Goal: Task Accomplishment & Management: Use online tool/utility

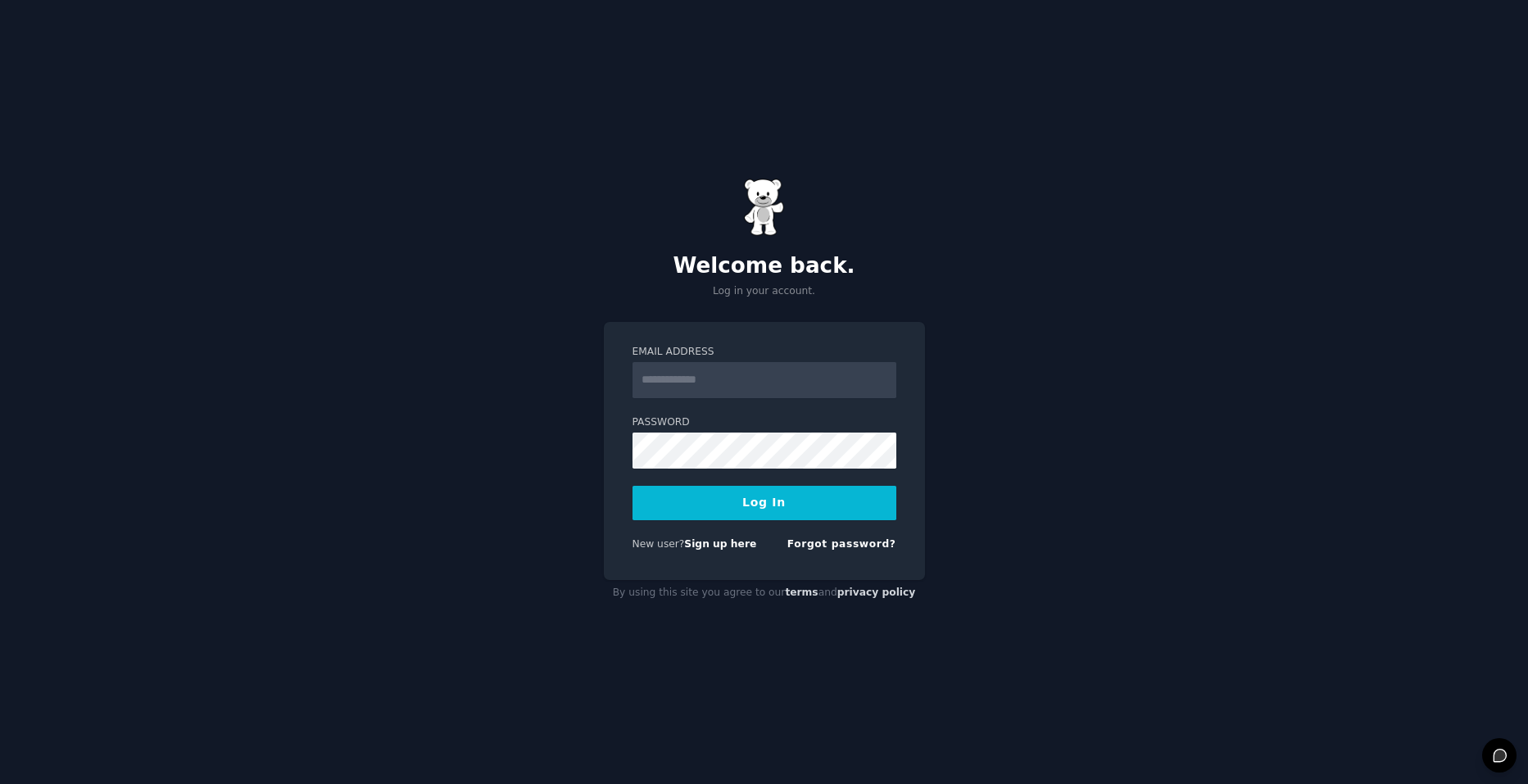
click at [632, 398] on div at bounding box center [632, 398] width 0 height 0
type input "**********"
click at [843, 492] on button "Log In" at bounding box center [764, 502] width 263 height 35
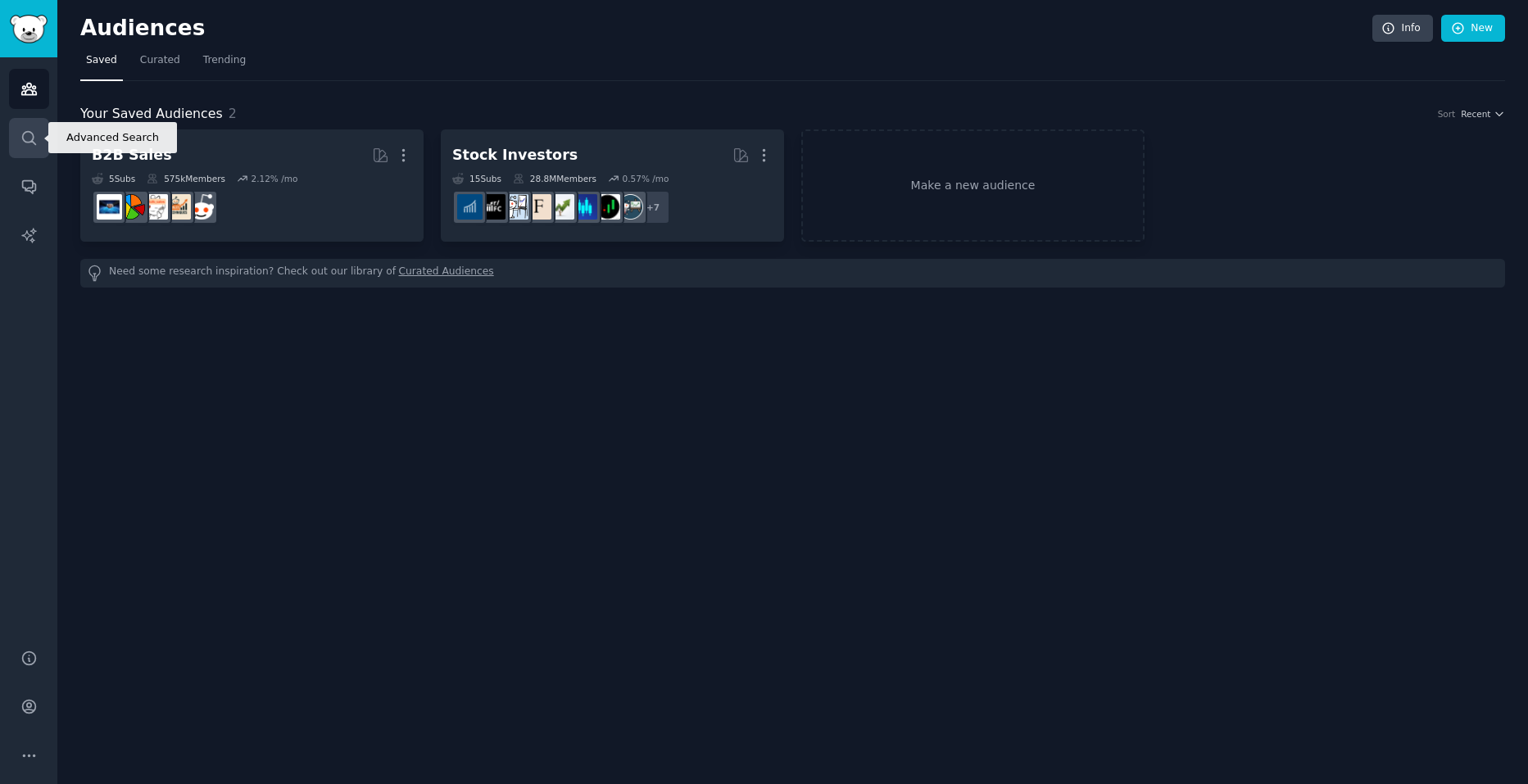
click at [34, 145] on icon "Sidebar" at bounding box center [29, 138] width 17 height 17
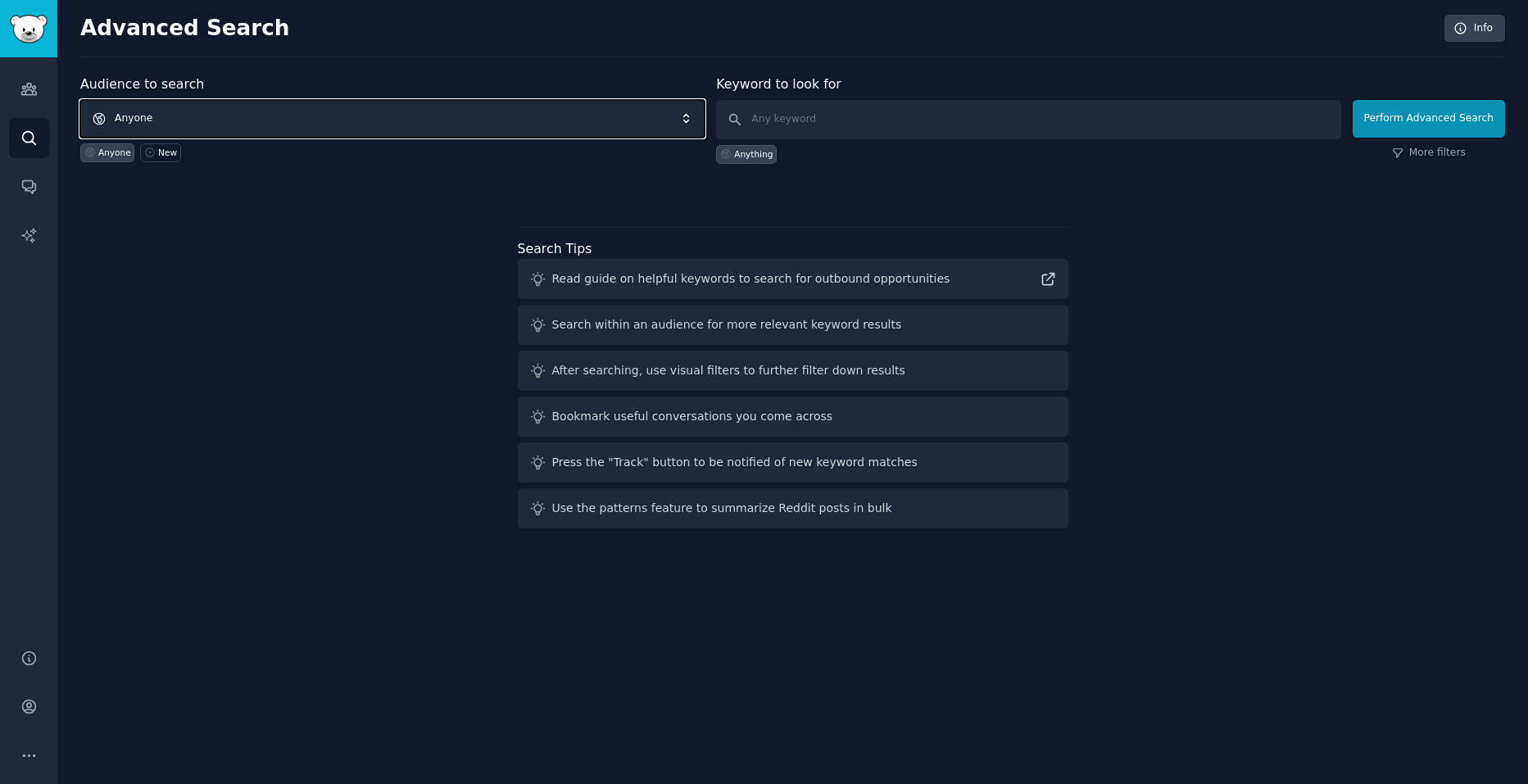
click at [379, 120] on span "Anyone" at bounding box center [392, 118] width 624 height 38
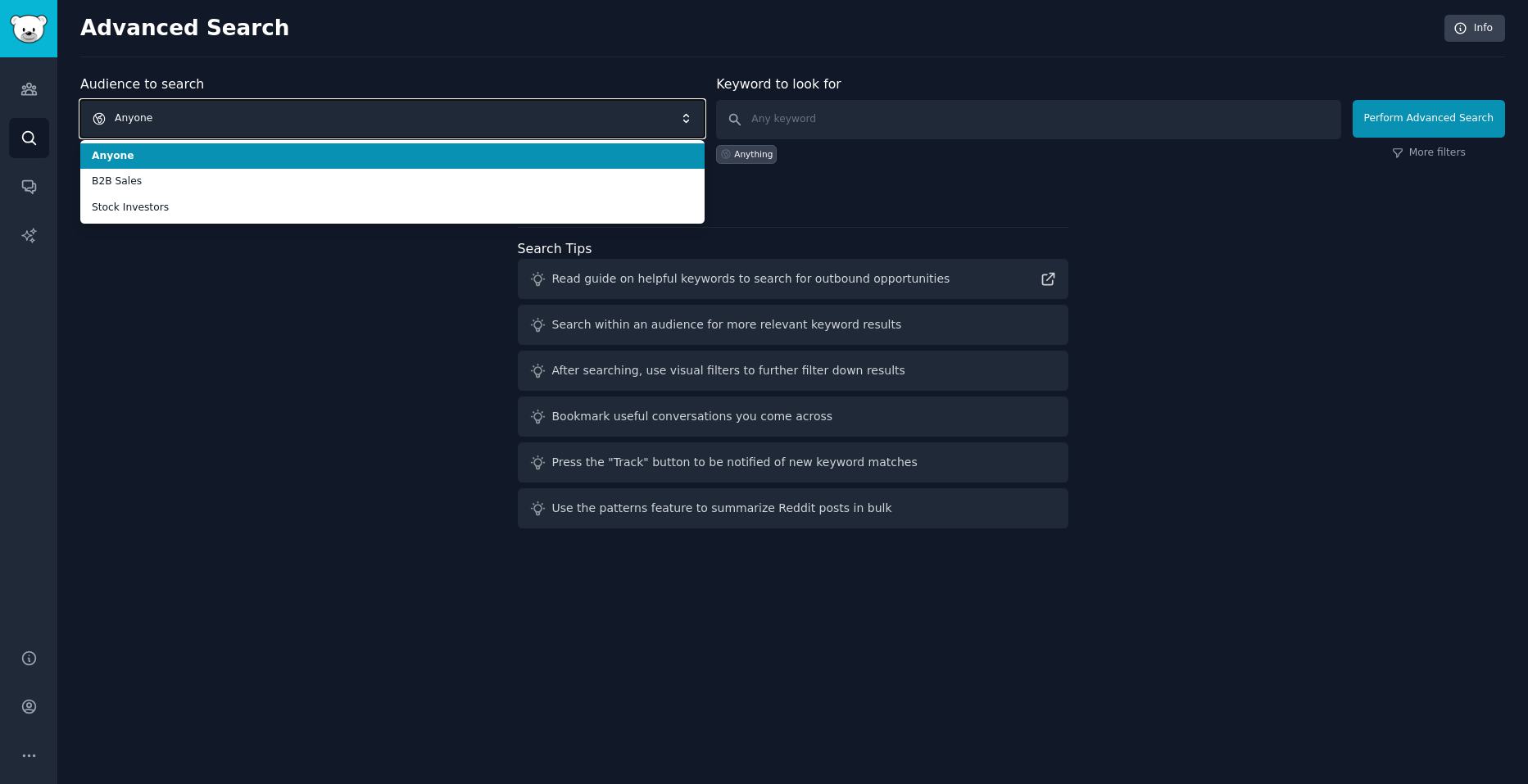
click at [378, 120] on span "Anyone" at bounding box center [392, 118] width 624 height 38
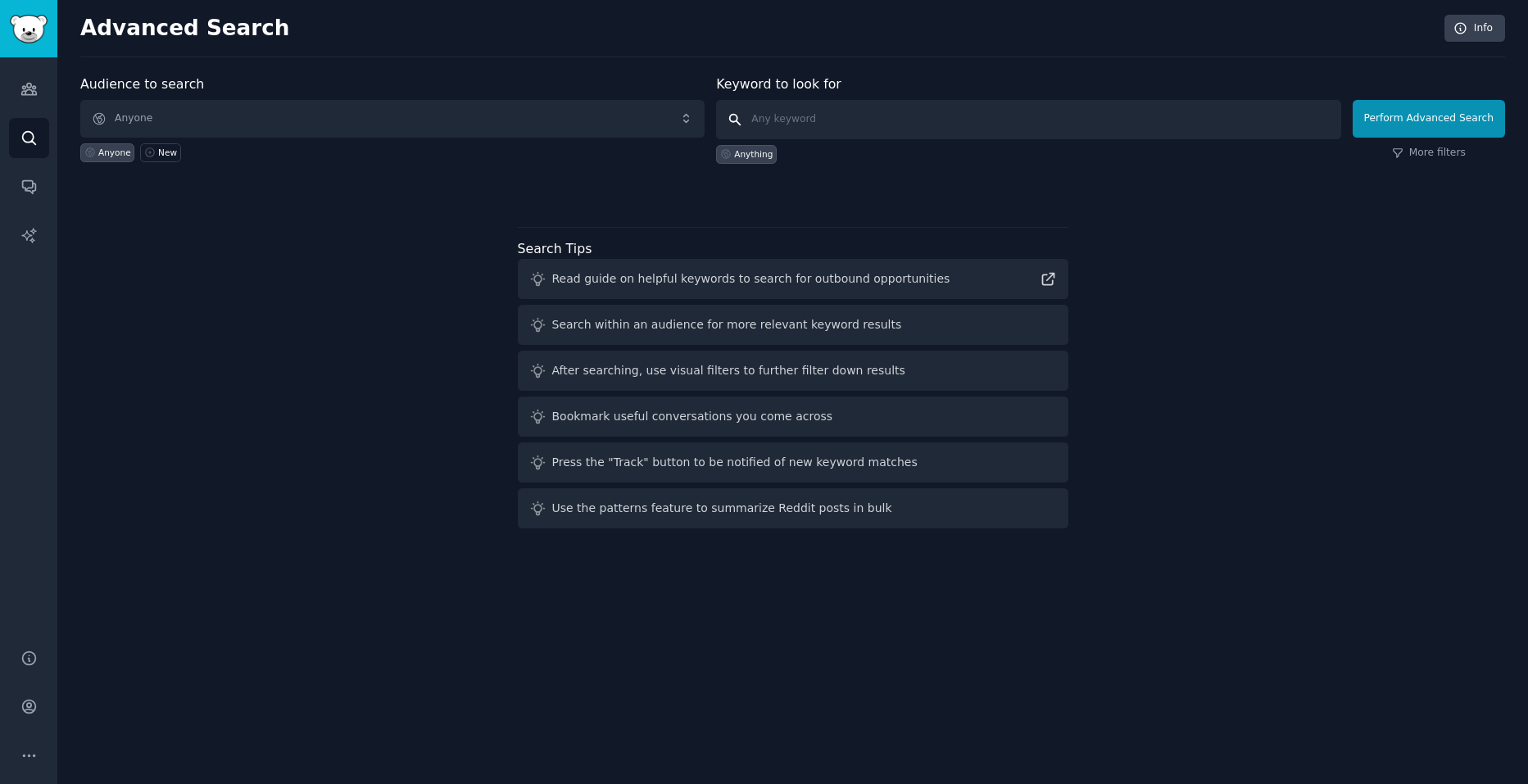
click at [822, 101] on input "text" at bounding box center [1027, 119] width 624 height 40
click at [40, 89] on link "Audiences" at bounding box center [30, 89] width 41 height 41
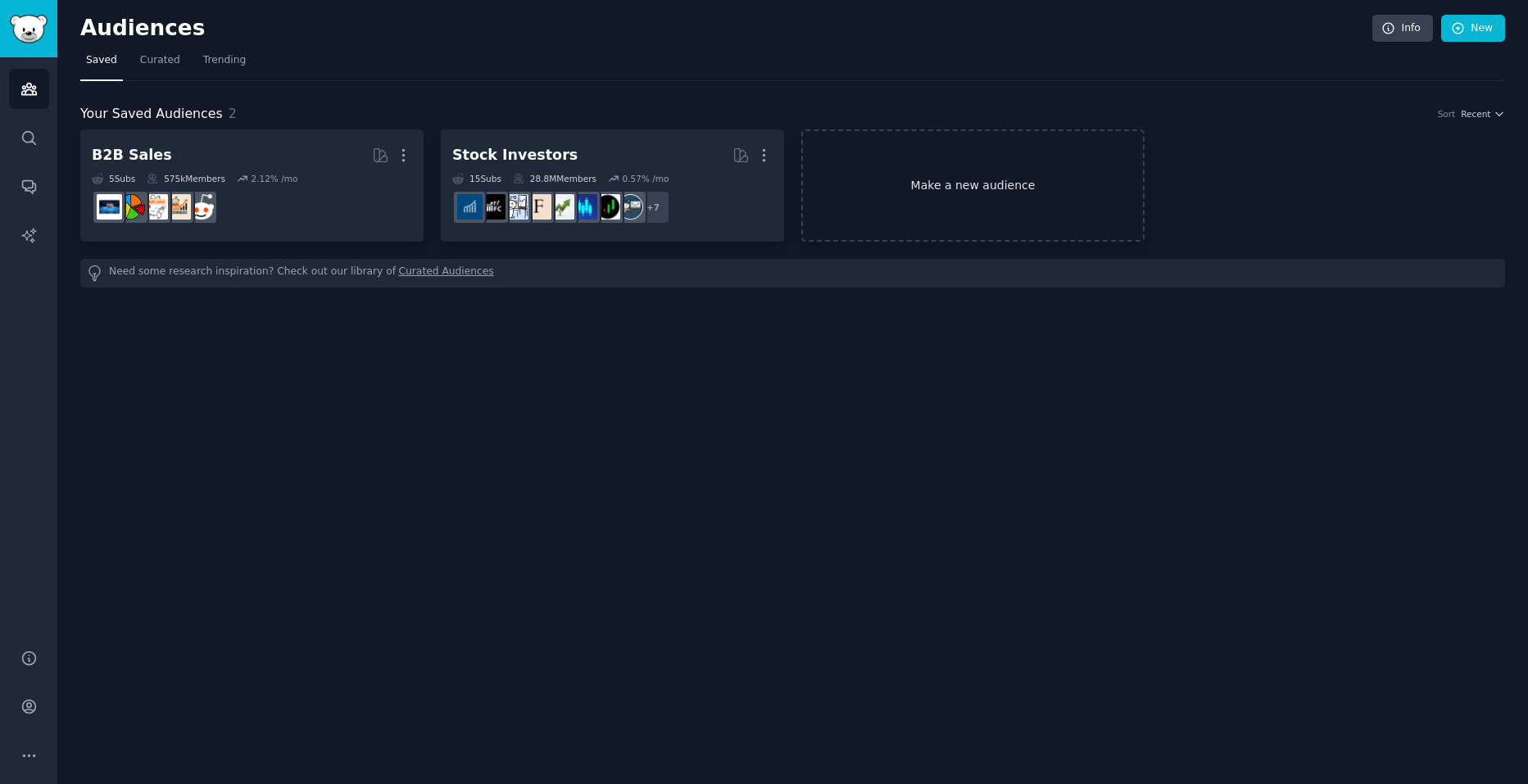
click at [1084, 192] on link "Make a new audience" at bounding box center [973, 185] width 344 height 112
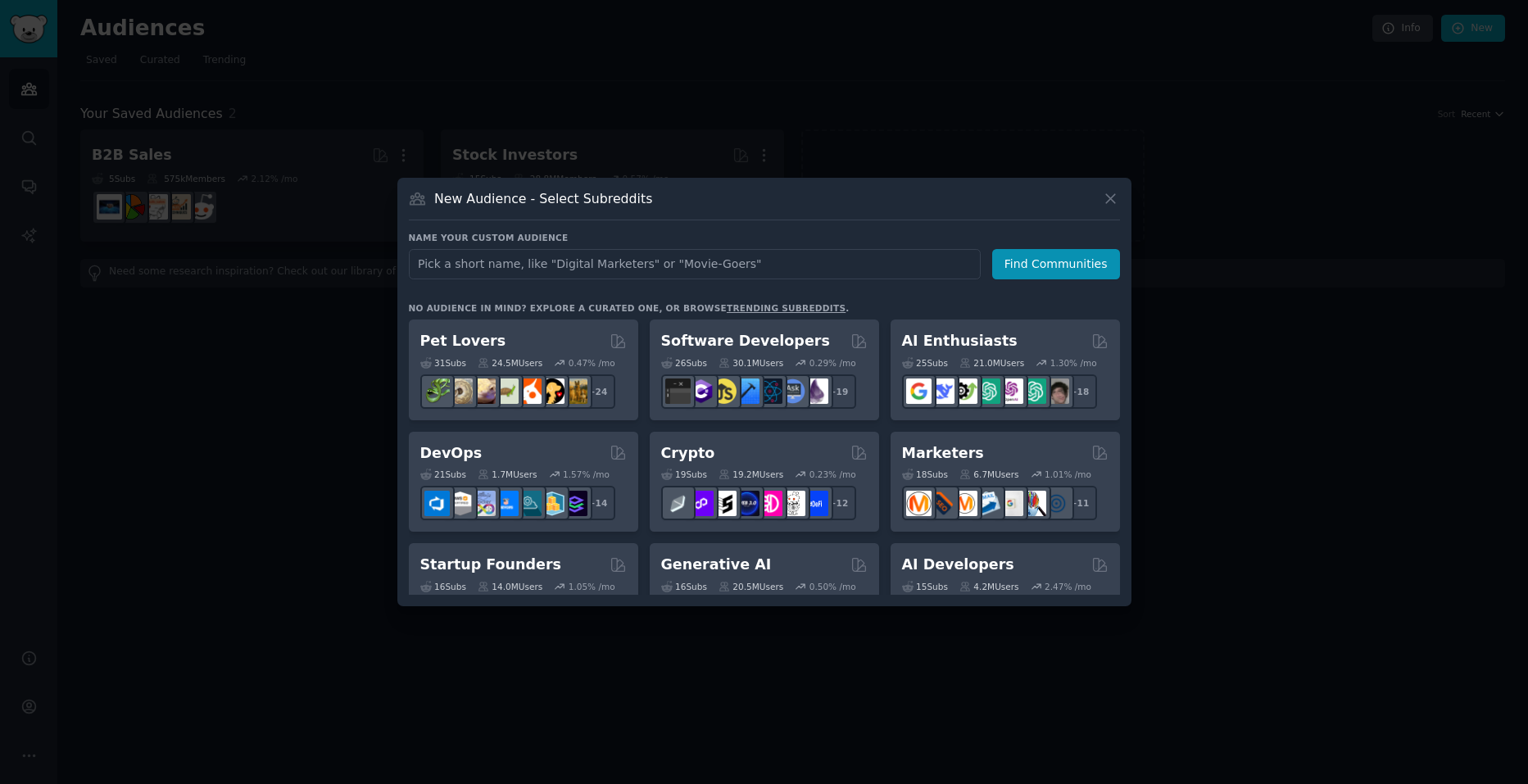
click at [663, 261] on input "text" at bounding box center [694, 264] width 572 height 30
type input "photobooth"
click at [1082, 264] on button "Find Communities" at bounding box center [1055, 264] width 127 height 30
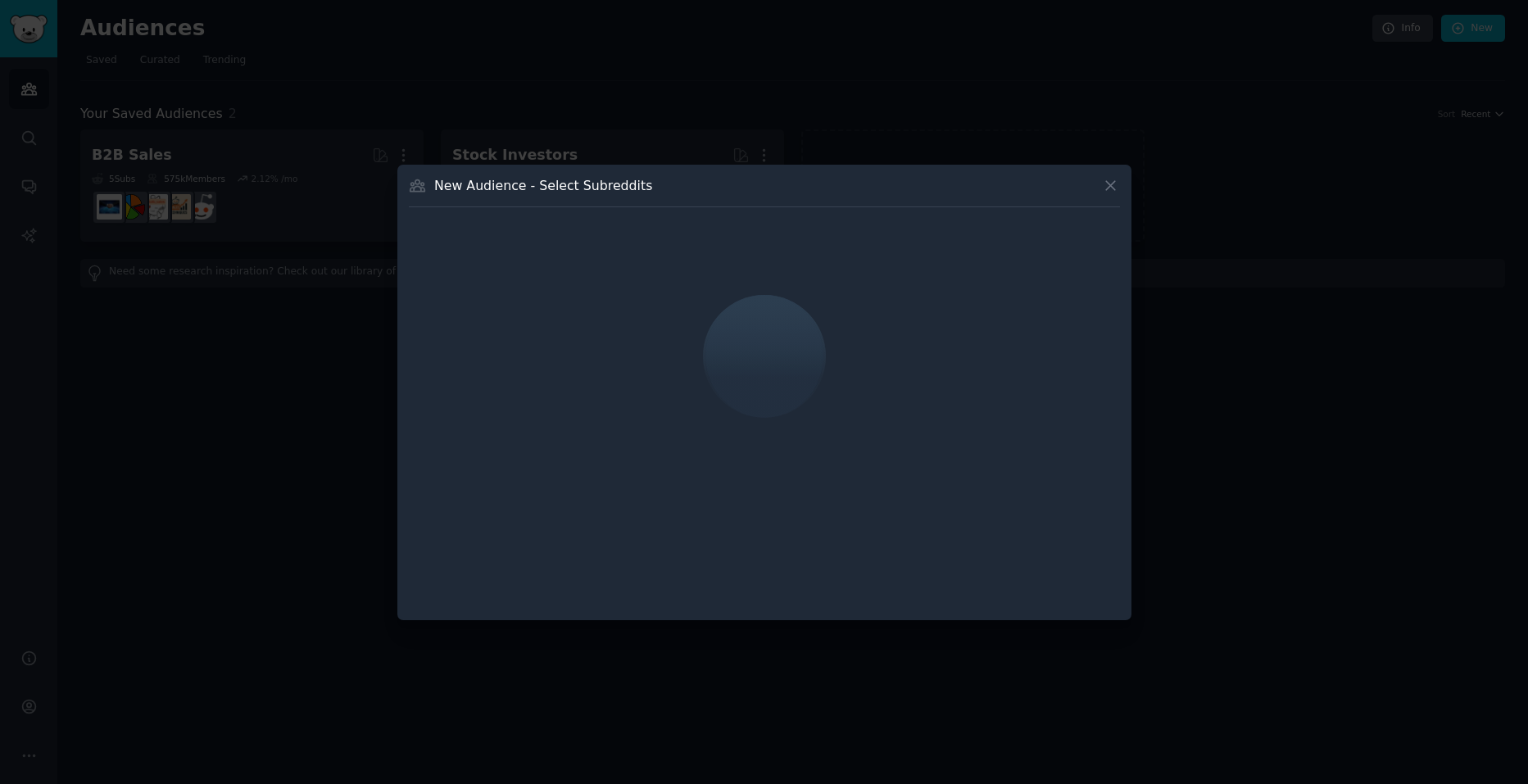
click at [688, 193] on div "New Audience - Select Subreddits" at bounding box center [764, 192] width 711 height 31
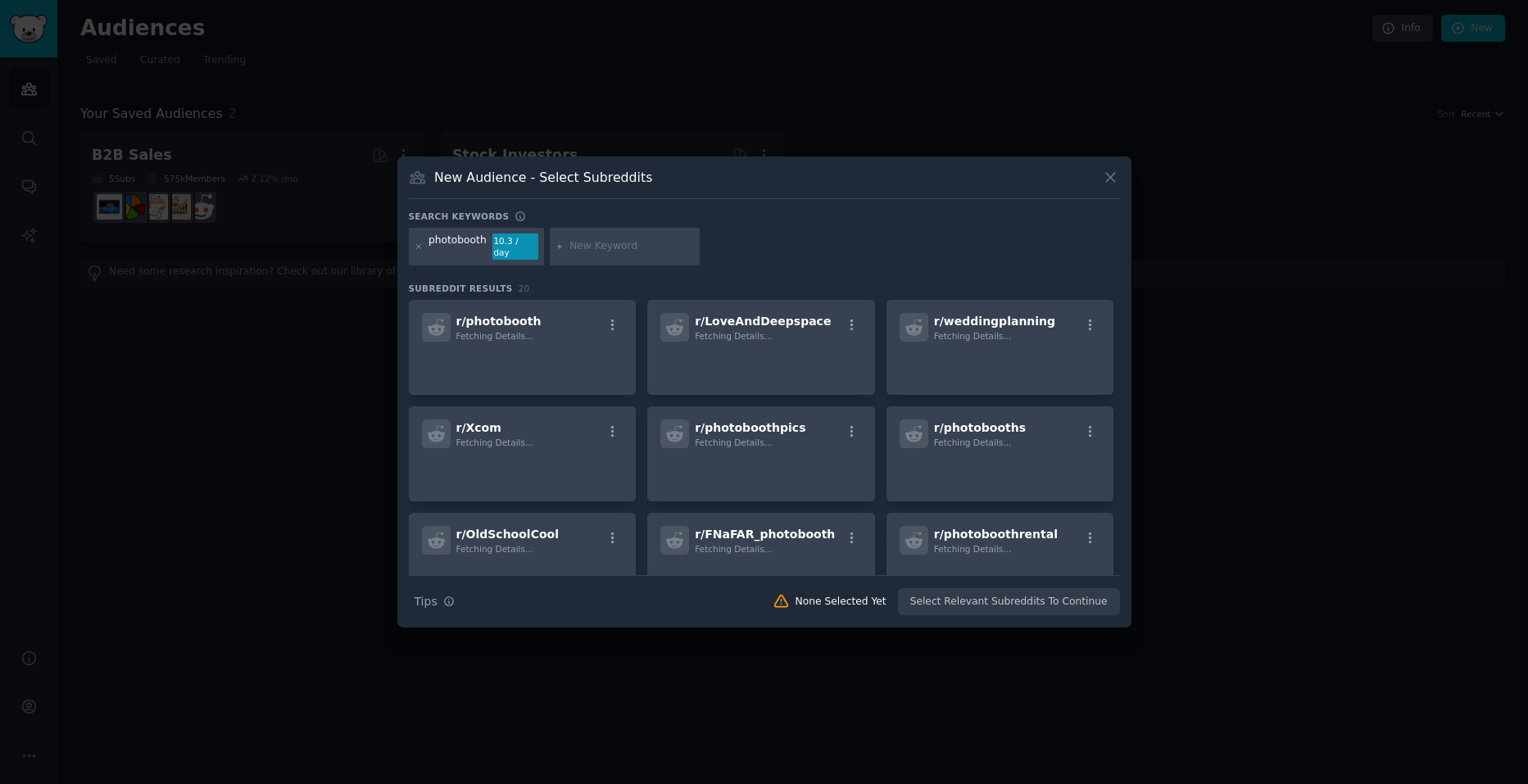
drag, startPoint x: 693, startPoint y: 191, endPoint x: 657, endPoint y: 229, distance: 52.3
click at [679, 192] on div "New Audience - Select Subreddits" at bounding box center [764, 183] width 711 height 31
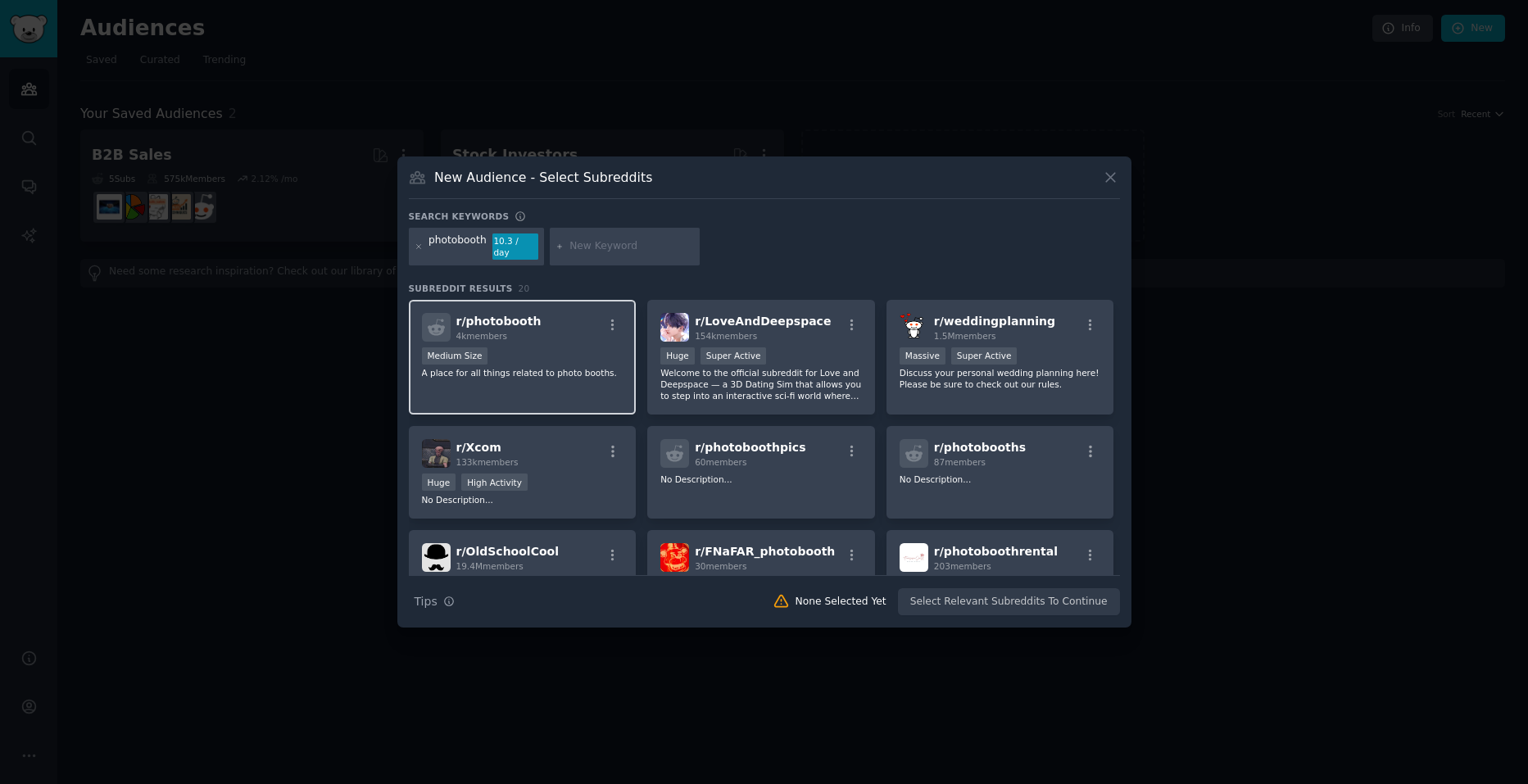
click at [568, 387] on div "r/ photobooth 4k members Medium Size A place for all things related to photo bo…" at bounding box center [523, 357] width 228 height 116
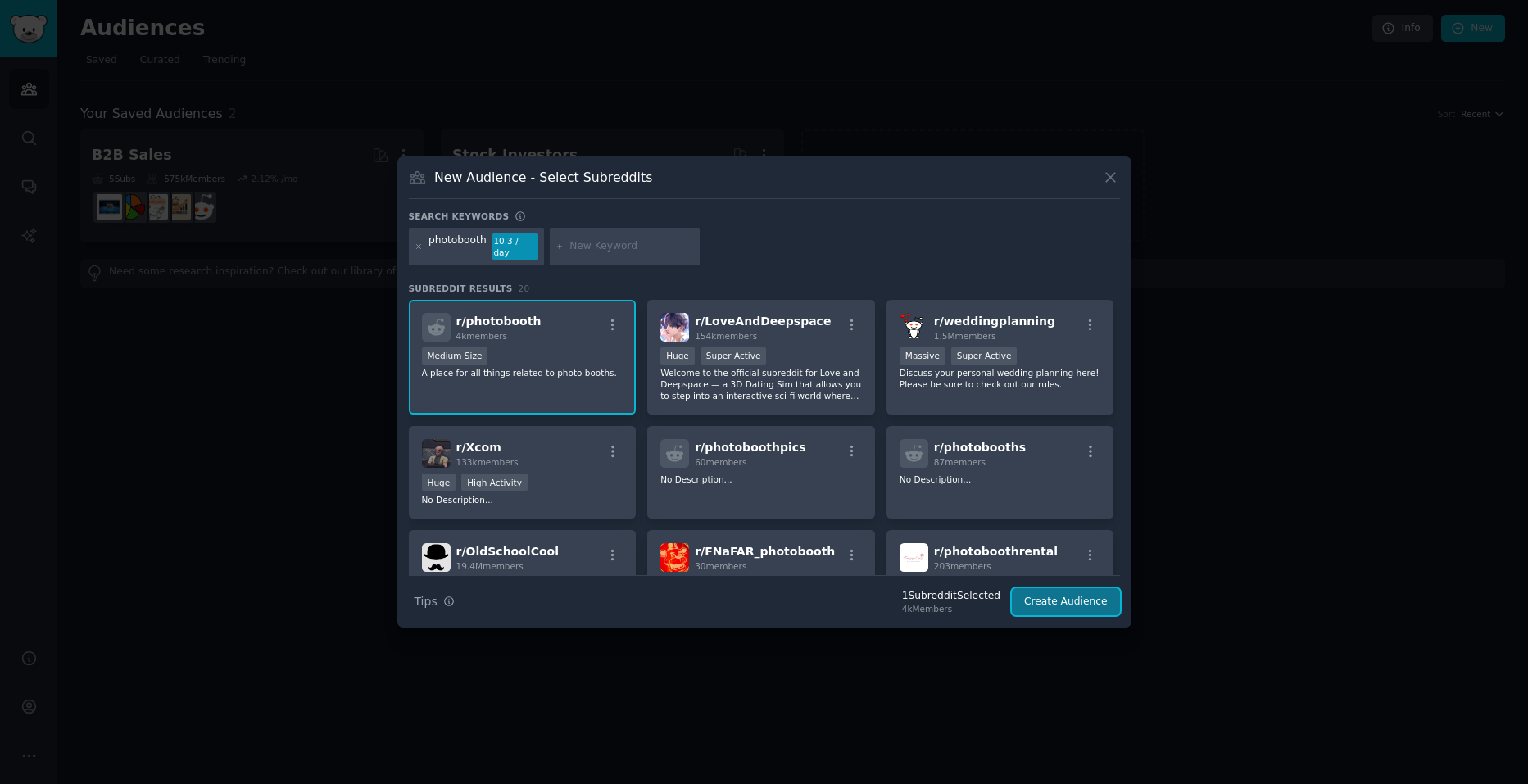
click at [1115, 593] on button "Create Audience" at bounding box center [1065, 602] width 108 height 28
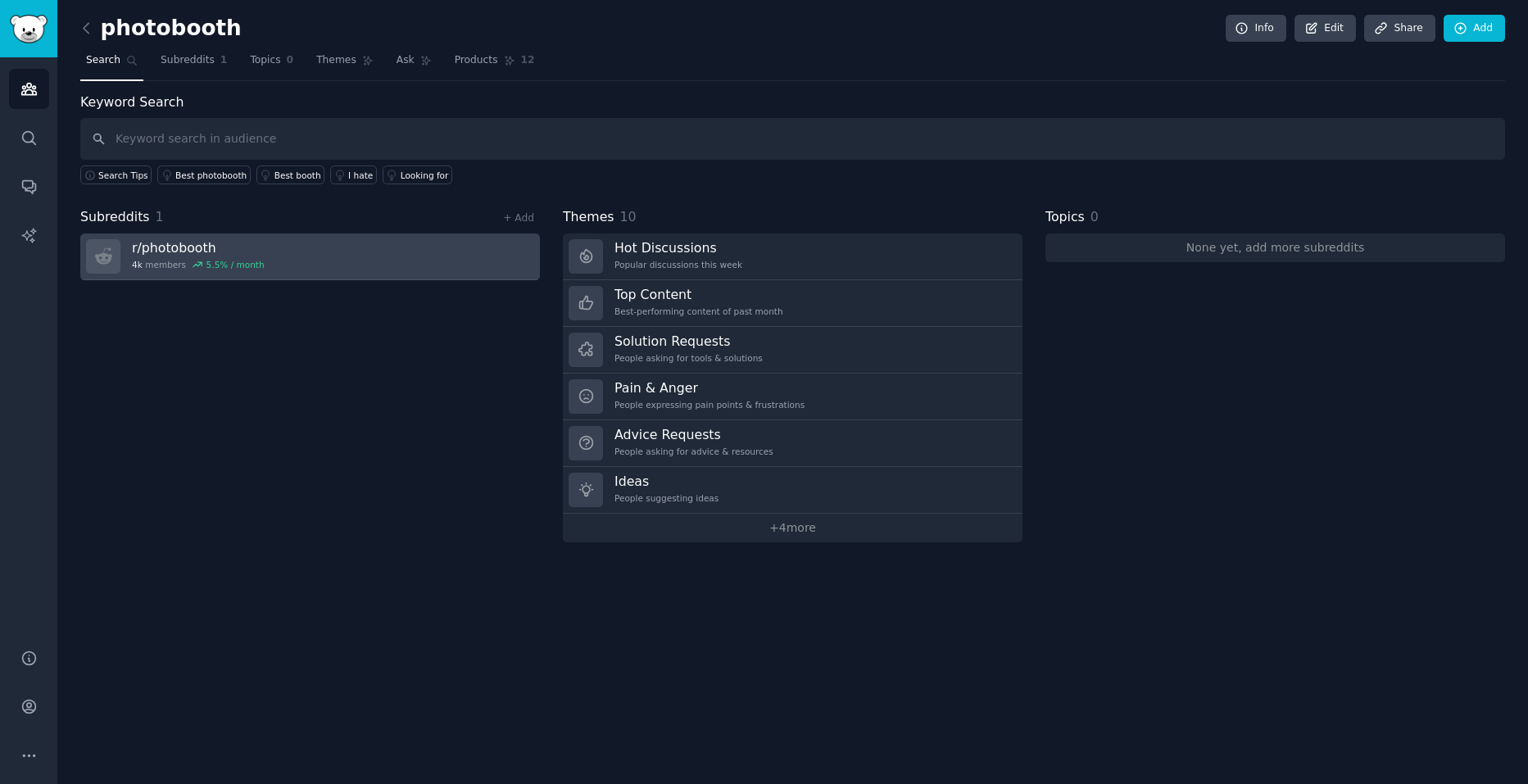
click at [301, 262] on link "r/ photobooth 4k members 5.5 % / month" at bounding box center [310, 257] width 459 height 46
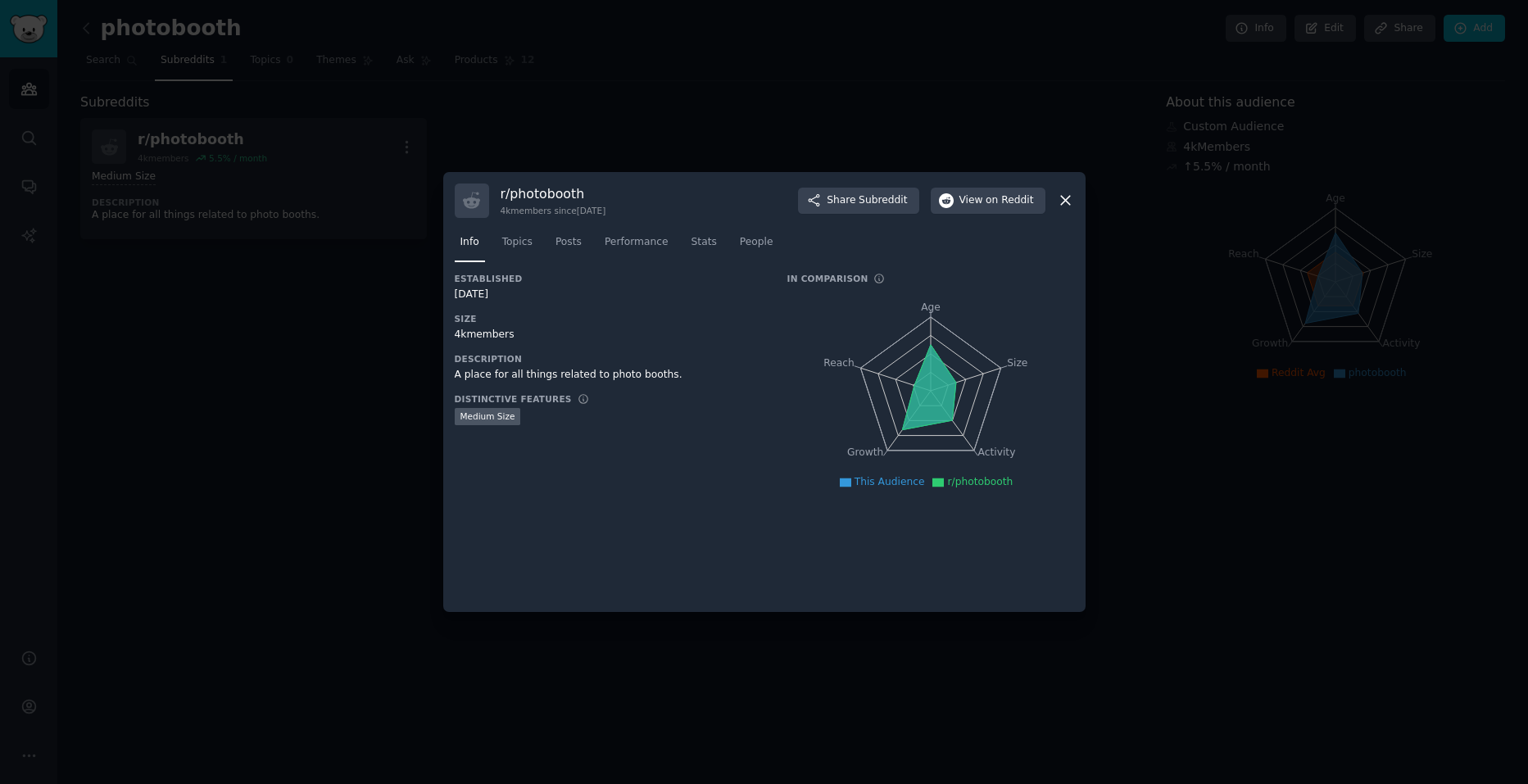
click at [174, 434] on div at bounding box center [764, 392] width 1528 height 784
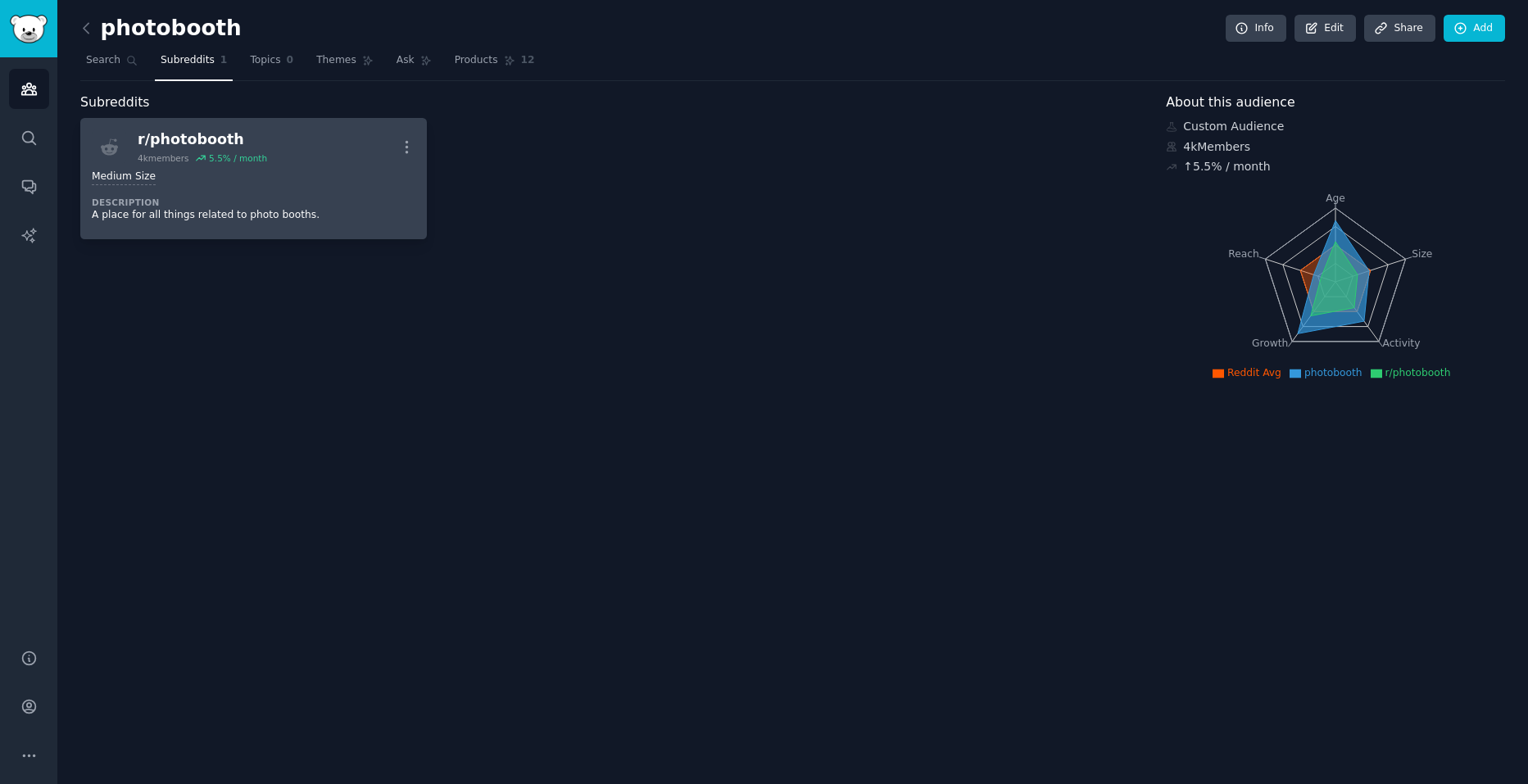
click at [238, 159] on div "5.5 % / month" at bounding box center [237, 158] width 58 height 12
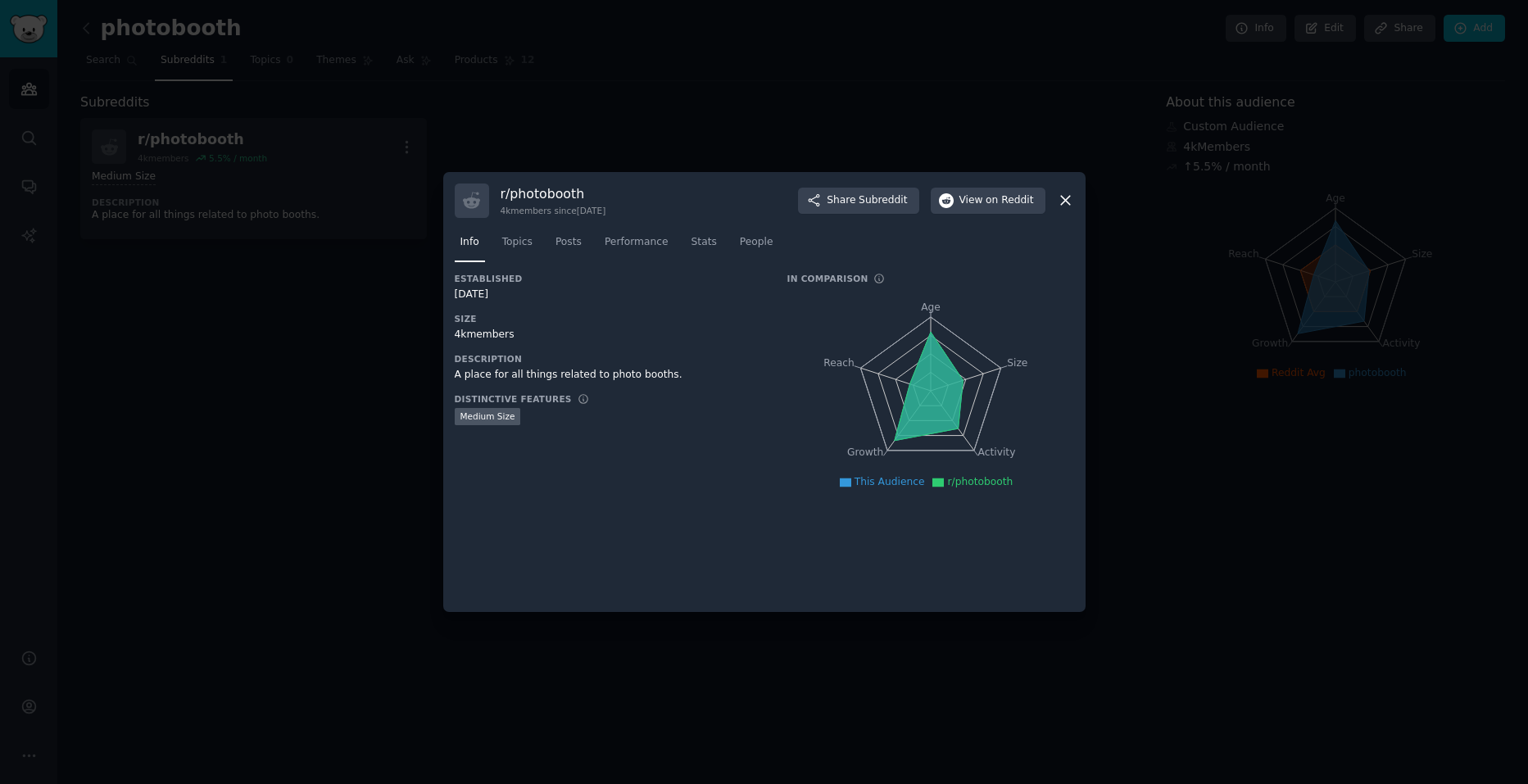
click at [587, 414] on div "Medium Size" at bounding box center [610, 418] width 310 height 20
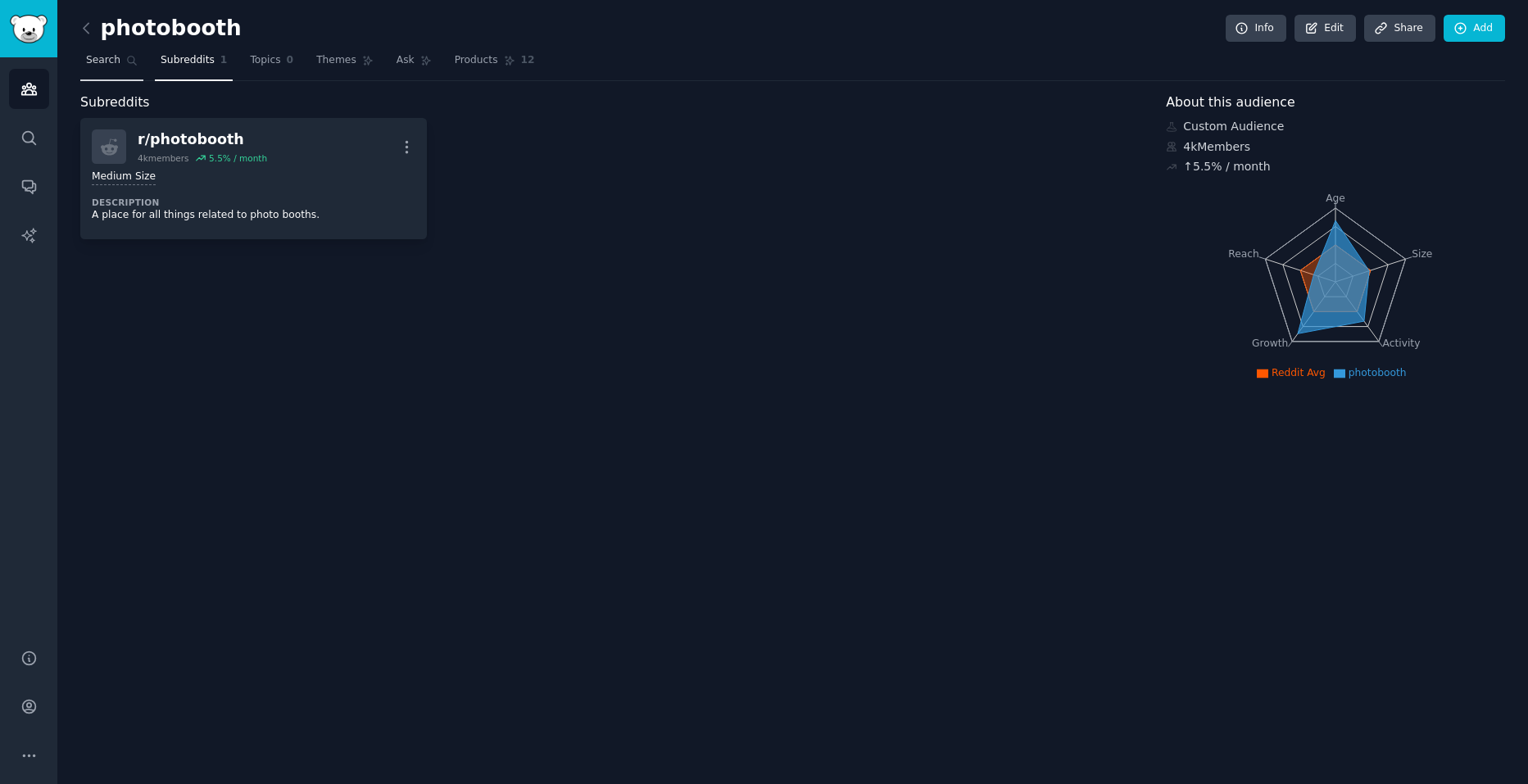
click at [111, 59] on span "Search" at bounding box center [103, 60] width 35 height 14
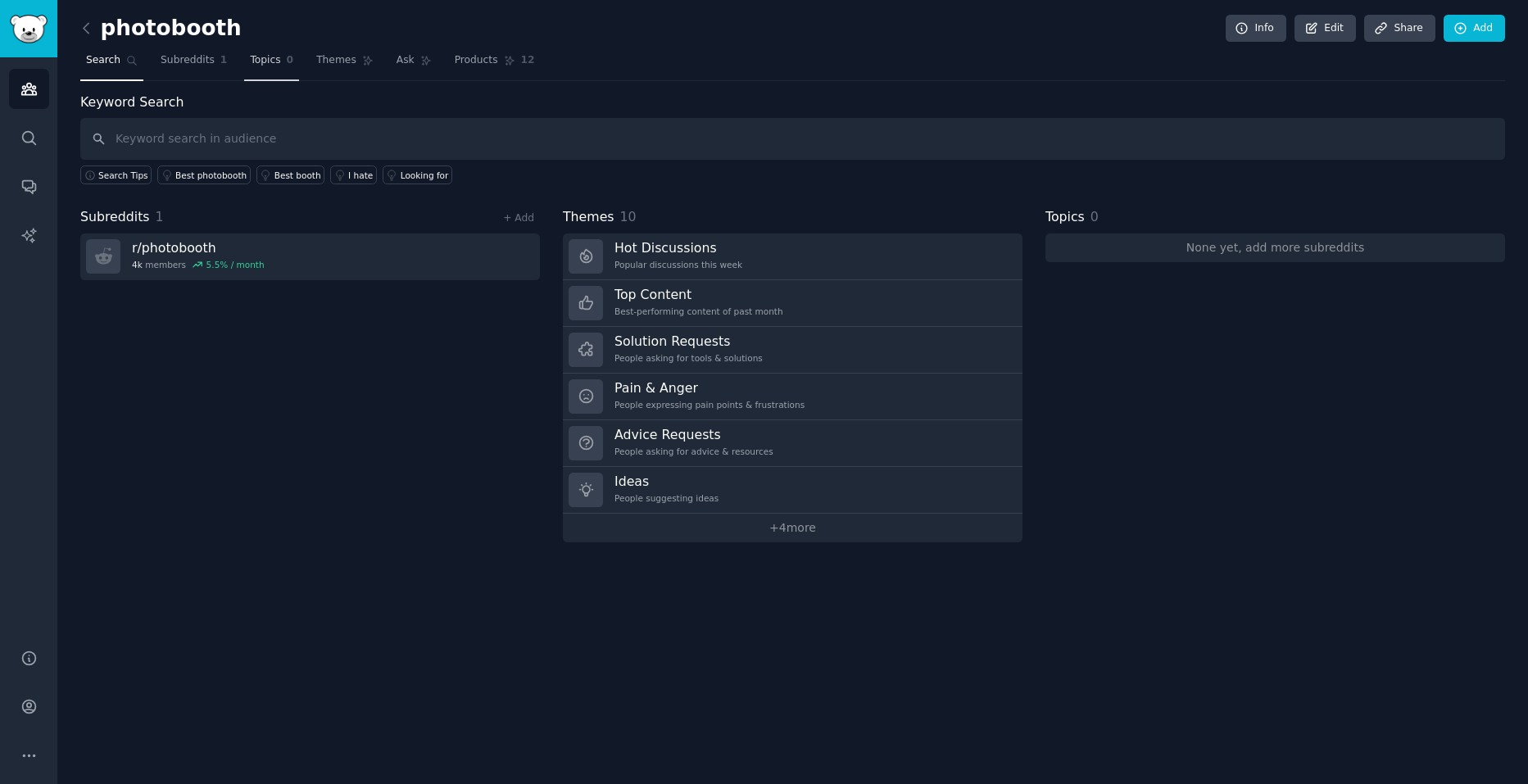
click at [274, 76] on link "Topics 0" at bounding box center [271, 64] width 55 height 34
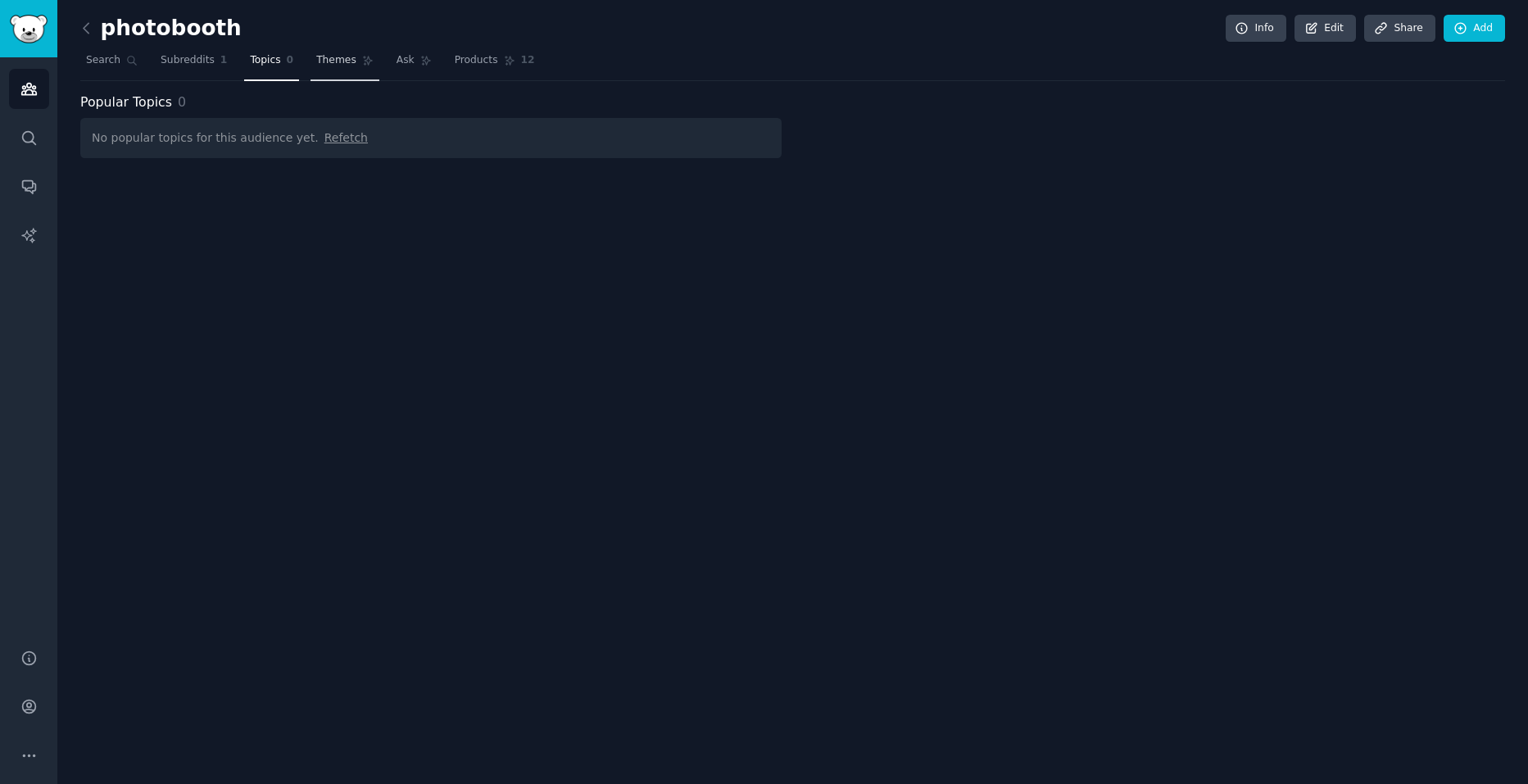
click at [319, 69] on link "Themes" at bounding box center [345, 64] width 69 height 34
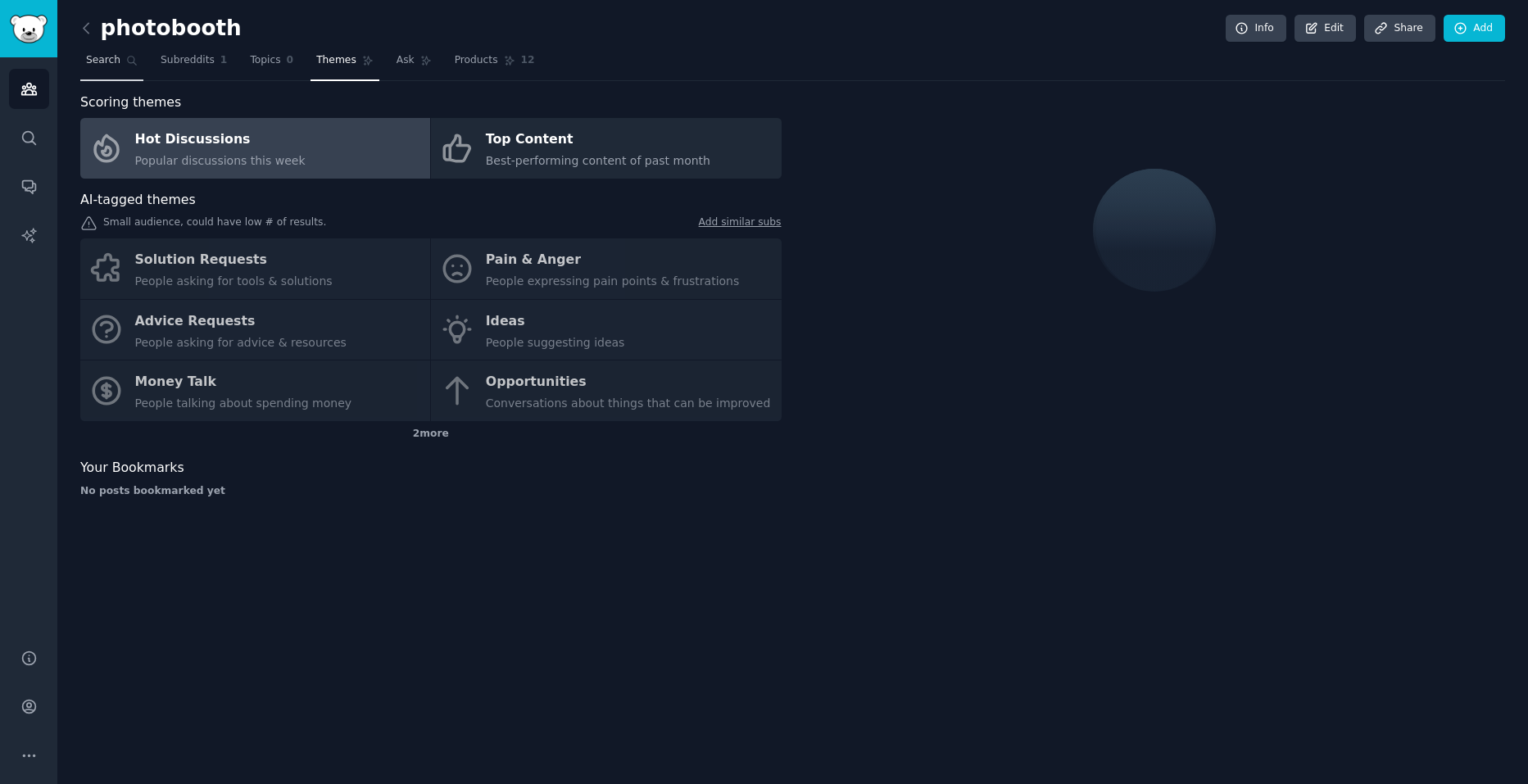
click at [90, 65] on span "Search" at bounding box center [103, 60] width 35 height 14
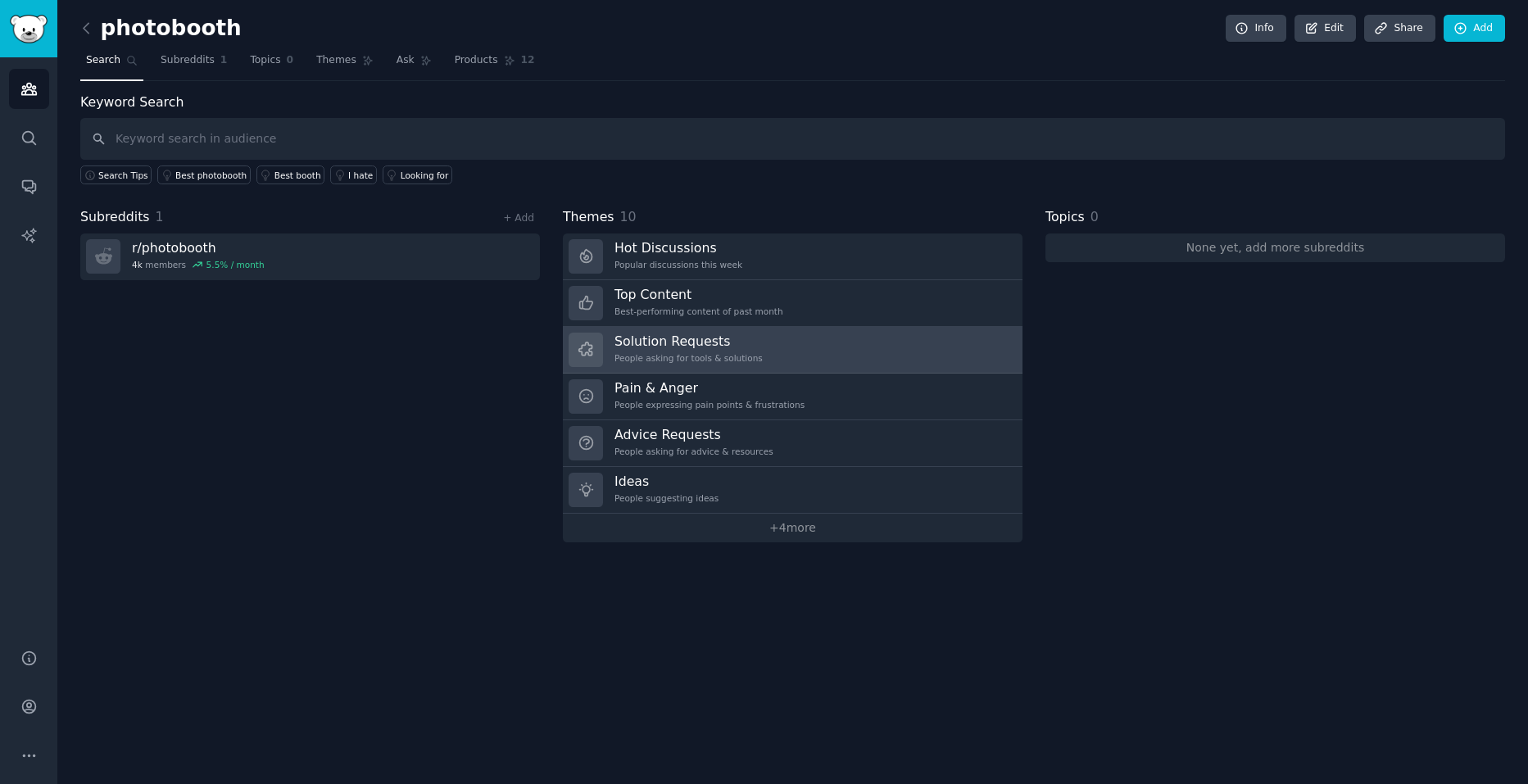
click at [780, 357] on link "Solution Requests People asking for tools & solutions" at bounding box center [793, 349] width 459 height 46
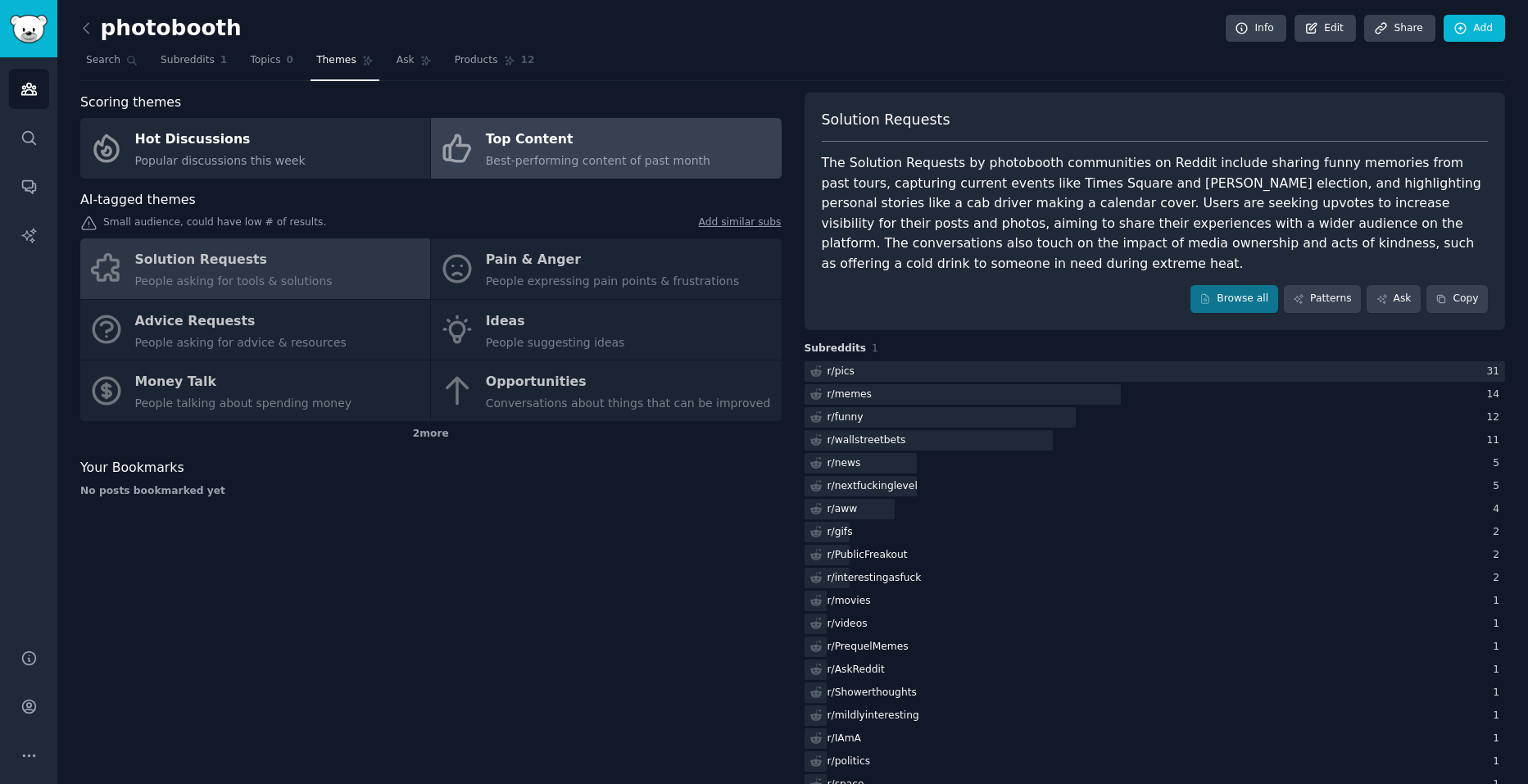
drag, startPoint x: 740, startPoint y: 482, endPoint x: 732, endPoint y: 146, distance: 336.1
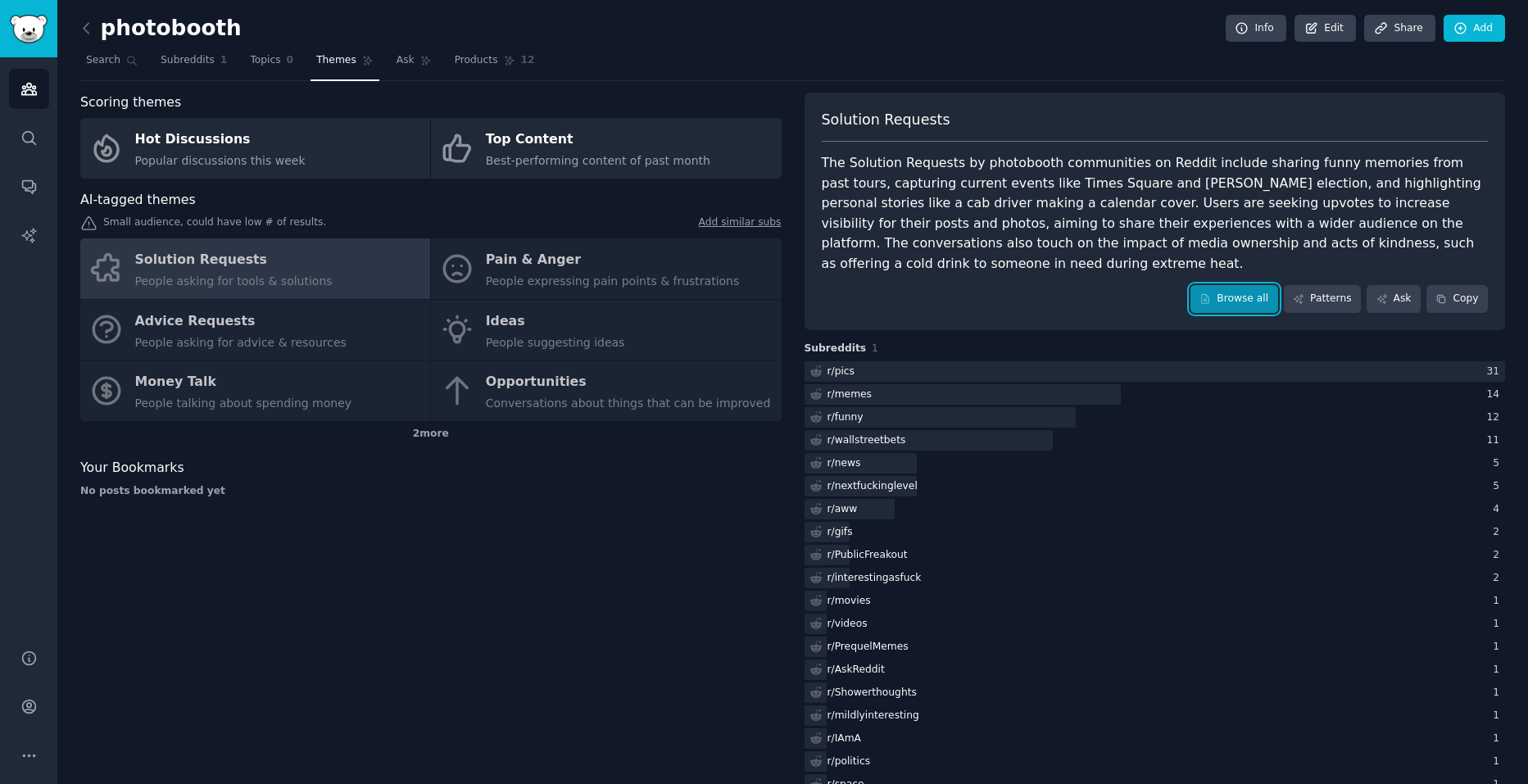
click at [1221, 285] on link "Browse all" at bounding box center [1234, 299] width 88 height 28
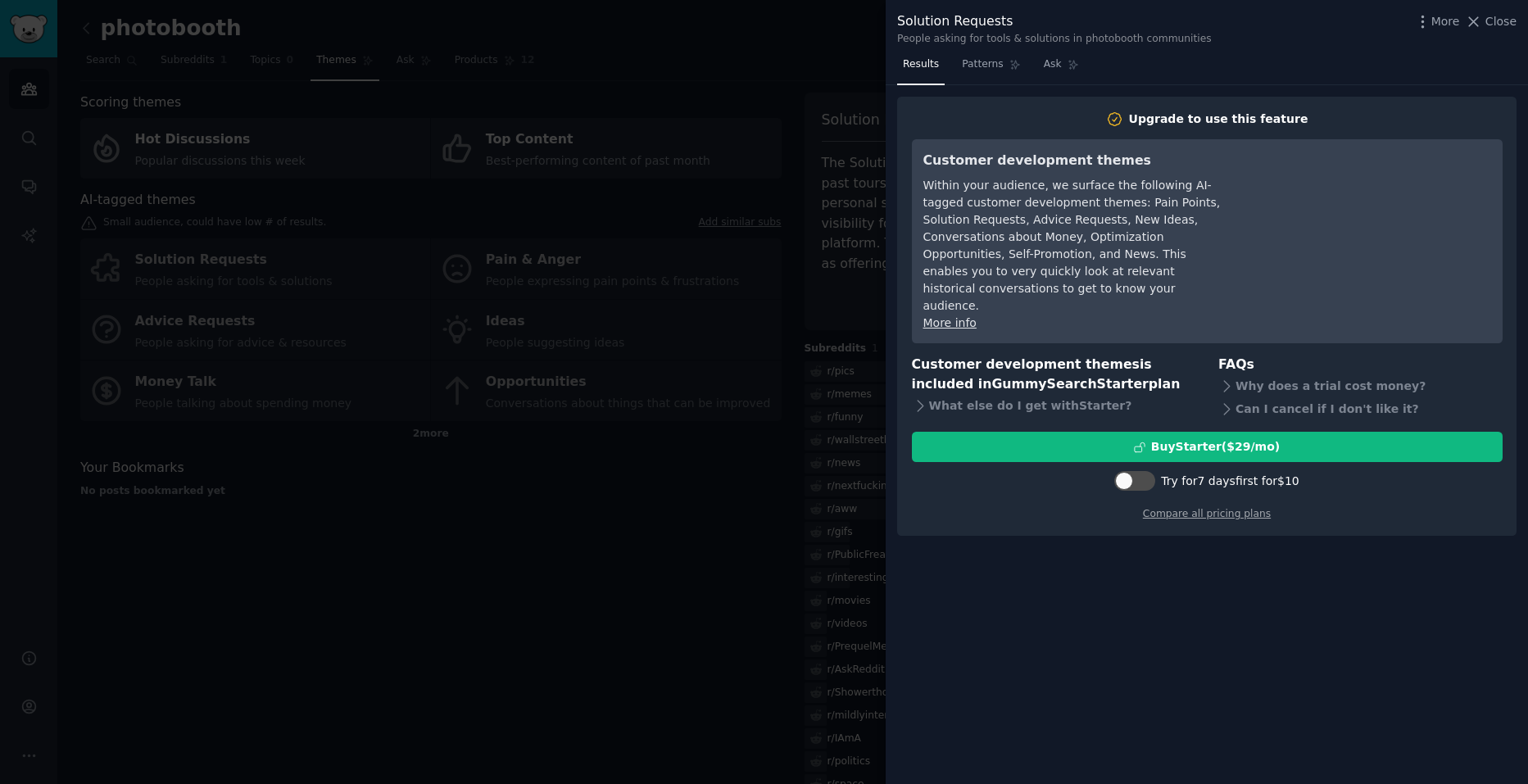
click at [760, 493] on div at bounding box center [764, 392] width 1528 height 784
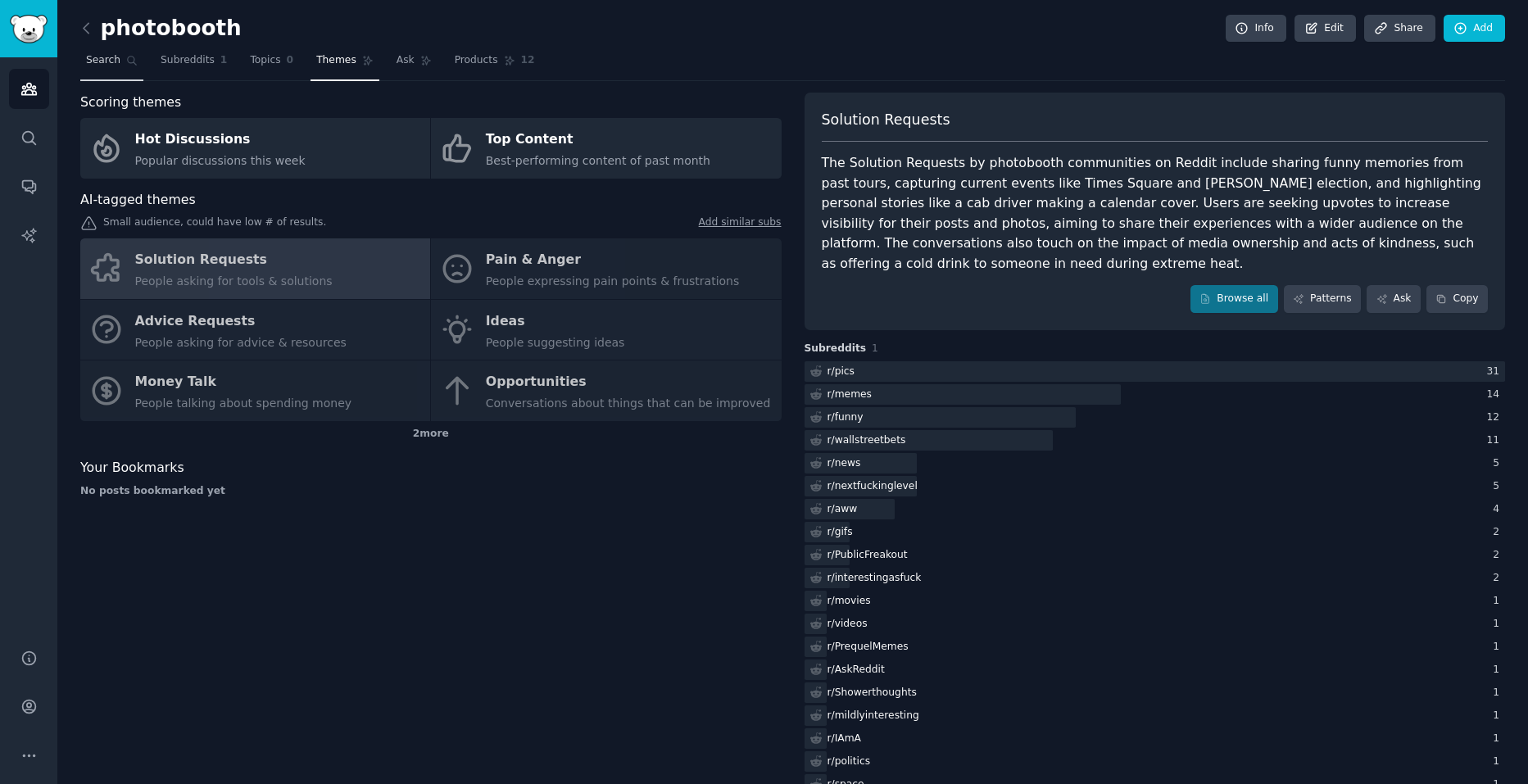
click at [98, 59] on span "Search" at bounding box center [103, 60] width 35 height 14
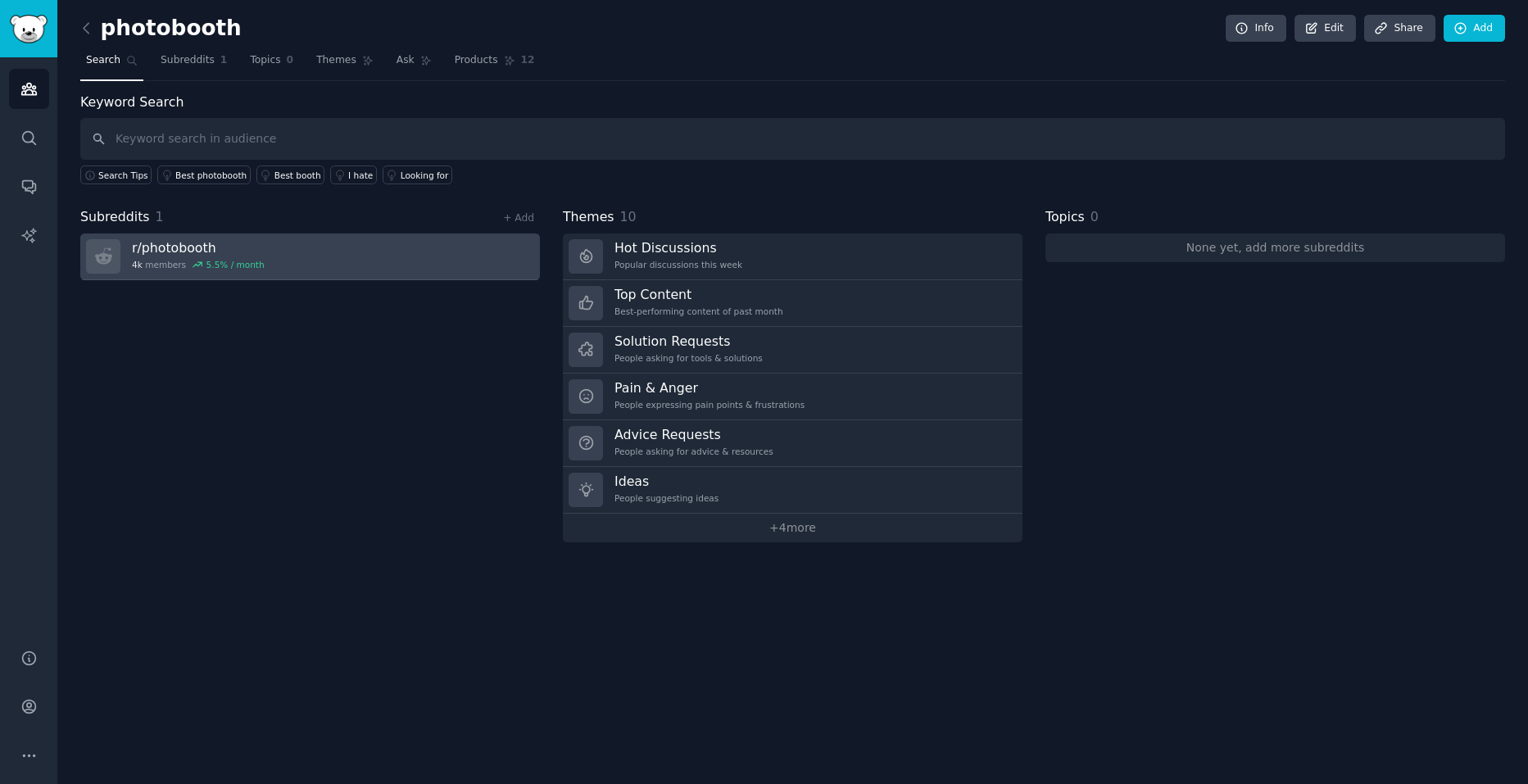
click at [295, 256] on link "r/ photobooth 4k members 5.5 % / month" at bounding box center [310, 257] width 459 height 46
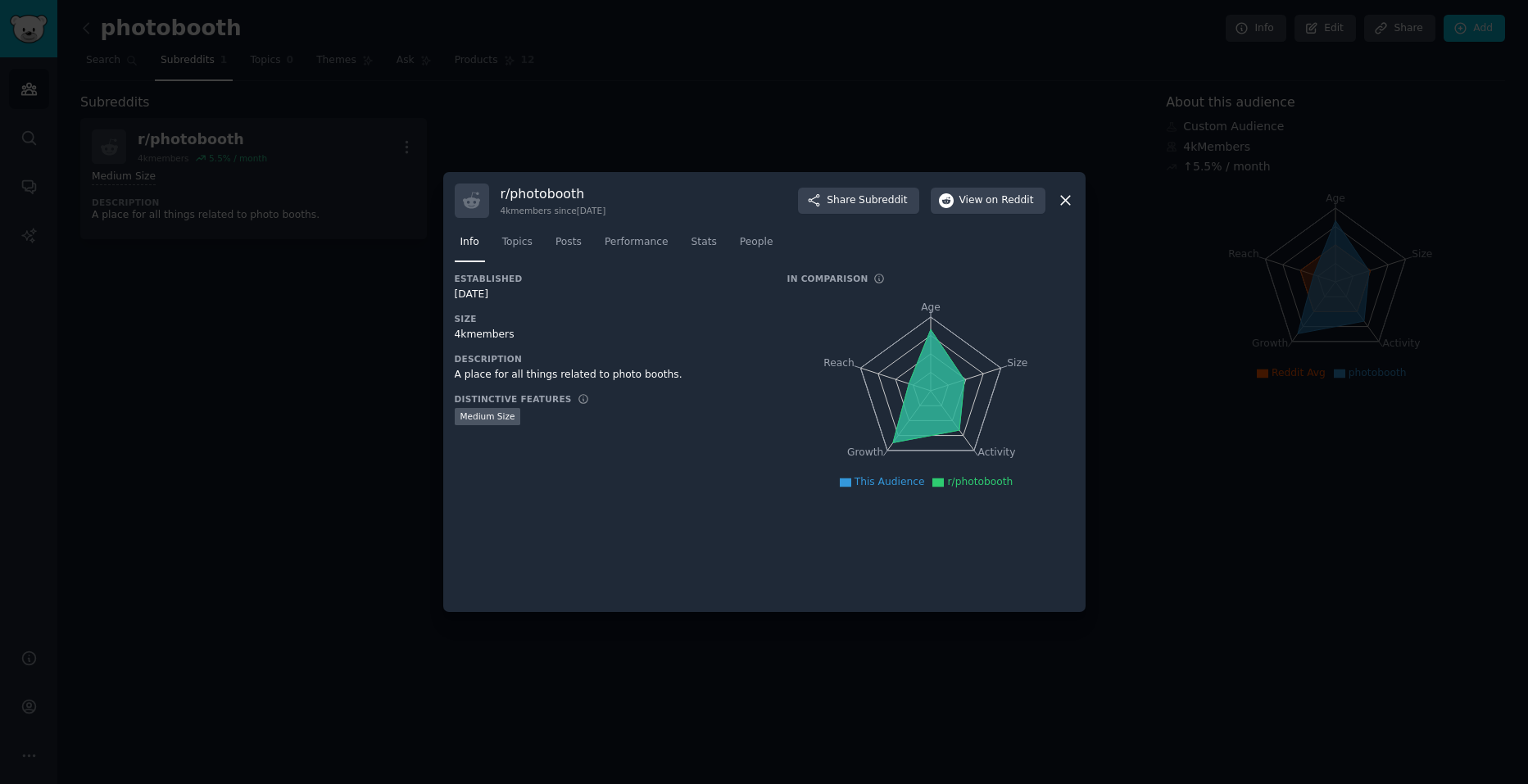
click at [333, 389] on div at bounding box center [764, 392] width 1528 height 784
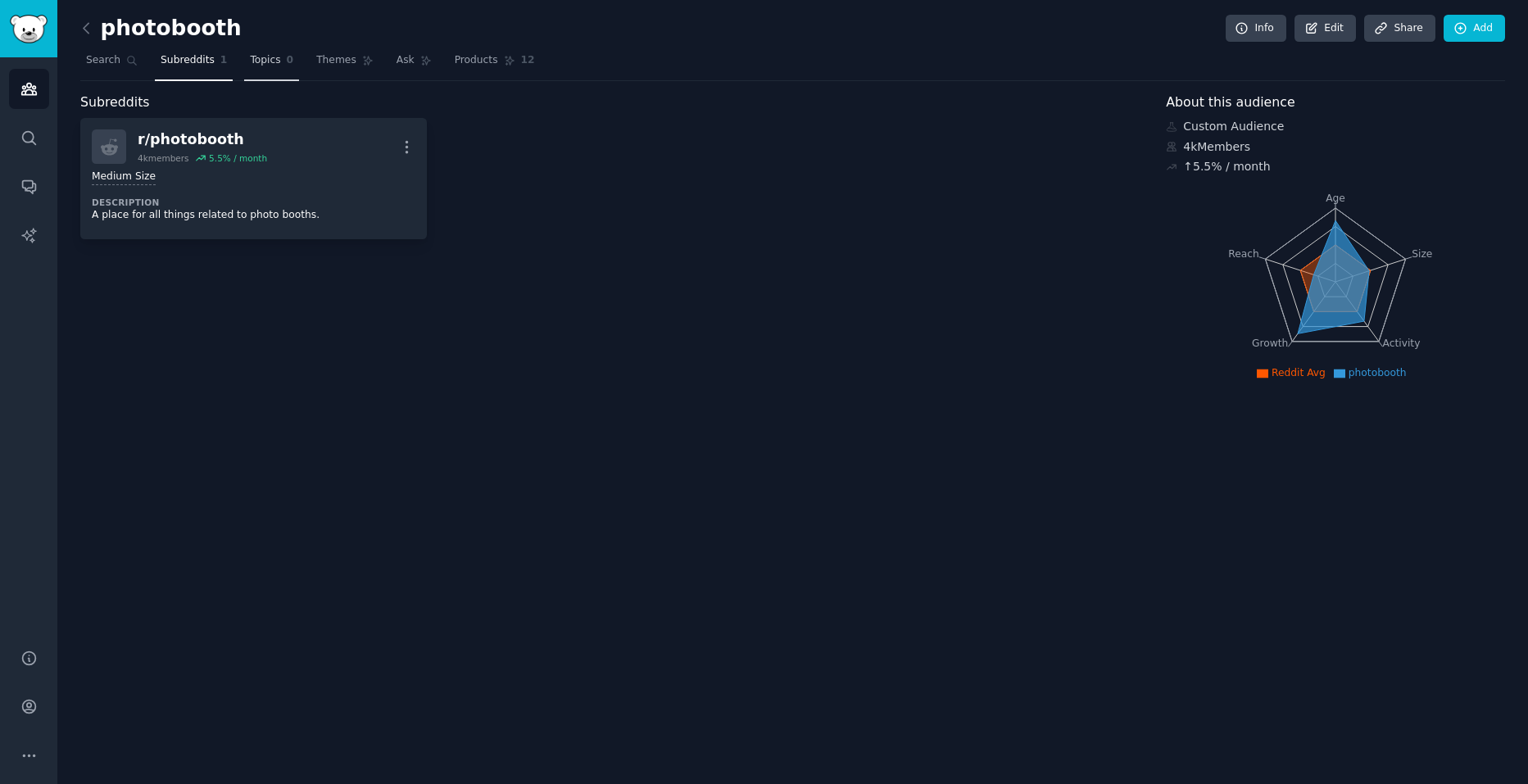
click at [259, 64] on span "Topics" at bounding box center [265, 60] width 30 height 14
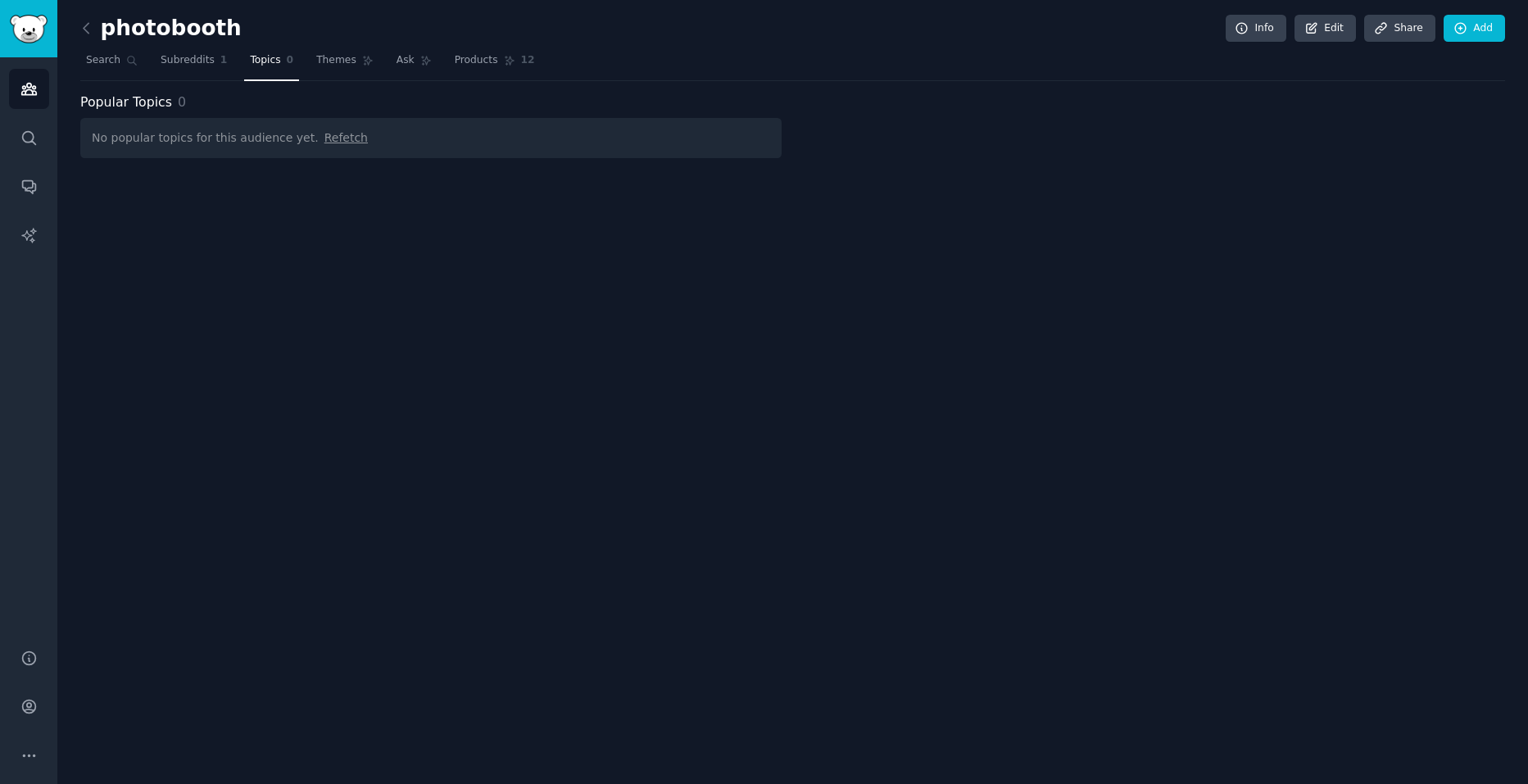
click at [324, 133] on span "Refetch" at bounding box center [345, 138] width 43 height 14
click at [311, 172] on div "photobooth Info Edit Share Add Search Subreddits 1 Topics 0 Themes Ask Products…" at bounding box center [793, 392] width 1471 height 784
click at [332, 61] on span "Themes" at bounding box center [337, 60] width 41 height 14
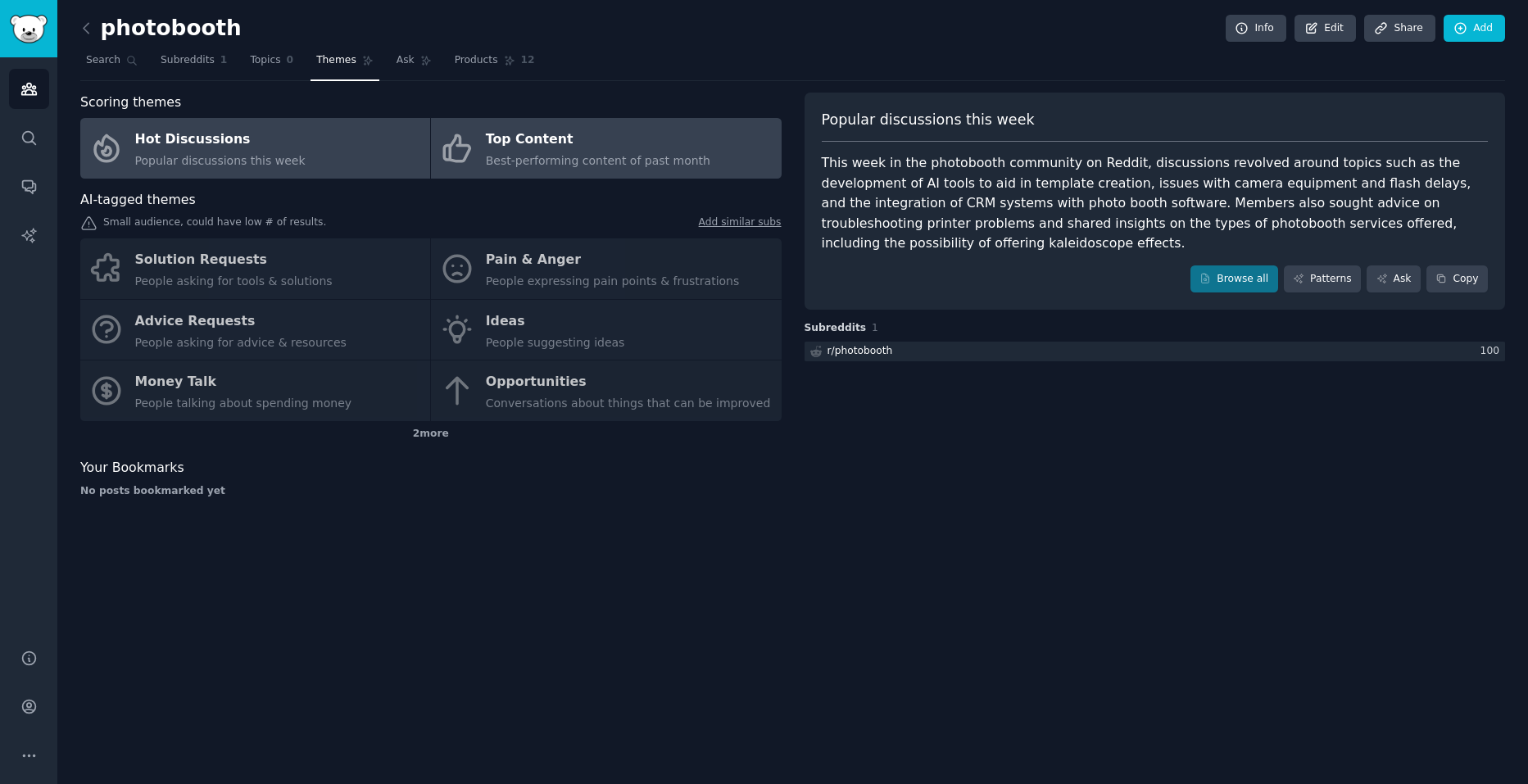
click at [563, 125] on link "Top Content Best-performing content of past month" at bounding box center [605, 149] width 349 height 61
